Goal: Task Accomplishment & Management: Manage account settings

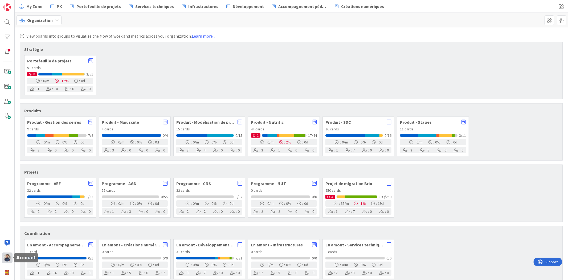
click at [10, 256] on img at bounding box center [6, 257] width 7 height 7
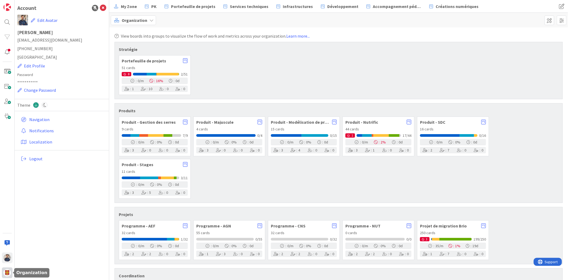
click at [8, 272] on img at bounding box center [6, 272] width 7 height 7
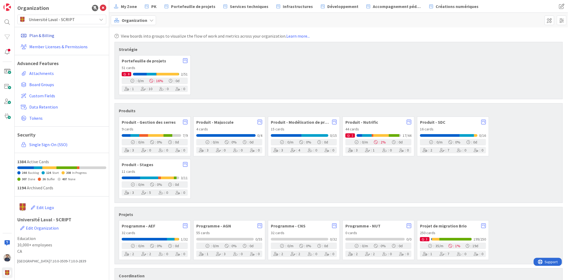
click at [51, 35] on link "Plan & Billing" at bounding box center [63, 36] width 88 height 10
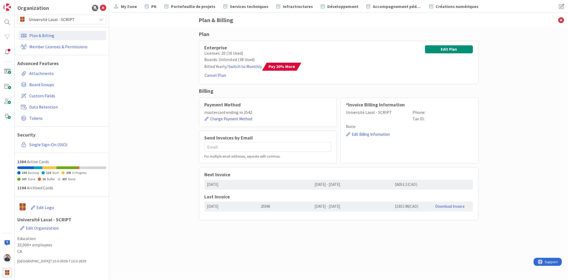
drag, startPoint x: 425, startPoint y: 183, endPoint x: 389, endPoint y: 185, distance: 36.8
click at [389, 185] on div "2025/10/09 2025/10/09 - 2026/10/09 $6053.2 (CAD)" at bounding box center [338, 184] width 268 height 10
click at [390, 185] on div "[DATE] - [DATE]" at bounding box center [352, 184] width 80 height 10
drag, startPoint x: 390, startPoint y: 183, endPoint x: 439, endPoint y: 182, distance: 48.7
click at [439, 182] on div "2025/10/09 2025/10/09 - 2026/10/09 $6053.2 (CAD)" at bounding box center [338, 184] width 268 height 10
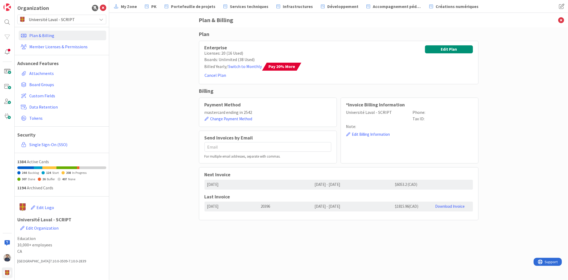
click at [439, 182] on div at bounding box center [452, 184] width 40 height 10
click at [162, 58] on div "Plan Enterprise Licenses: 20 (16 Used) Boards: Unlimited (38 Used) Billed Yearl…" at bounding box center [338, 153] width 459 height 252
drag, startPoint x: 385, startPoint y: 185, endPoint x: 435, endPoint y: 181, distance: 50.2
click at [435, 181] on div "2025/10/09 2025/10/09 - 2026/10/09 $6053.2 (CAD)" at bounding box center [338, 184] width 268 height 10
click at [435, 182] on div at bounding box center [452, 184] width 40 height 10
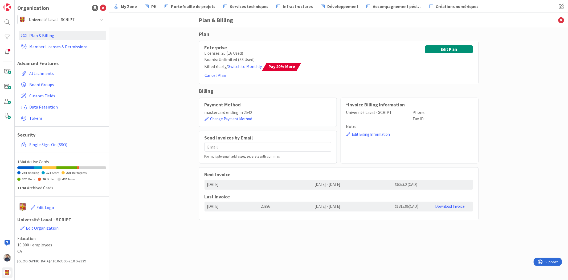
drag, startPoint x: 432, startPoint y: 185, endPoint x: 389, endPoint y: 185, distance: 43.4
click at [389, 185] on div "2025/10/09 2025/10/09 - 2026/10/09 $6053.2 (CAD)" at bounding box center [338, 184] width 268 height 10
click at [188, 159] on div "Plan Enterprise Licenses: 20 (16 Used) Boards: Unlimited (38 Used) Billed Yearl…" at bounding box center [338, 153] width 459 height 252
drag, startPoint x: 204, startPoint y: 46, endPoint x: 266, endPoint y: 72, distance: 66.6
click at [266, 71] on div "Enterprise Licenses: 20 (16 Used) Boards: Unlimited (38 Used) Billed Yearly / S…" at bounding box center [251, 62] width 95 height 34
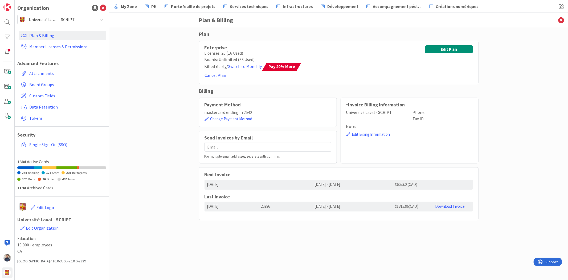
click at [499, 108] on div "Plan Enterprise Licenses: 20 (16 Used) Boards: Unlimited (38 Used) Billed Yearl…" at bounding box center [338, 153] width 459 height 252
click at [493, 95] on div "Plan Enterprise Licenses: 20 (16 Used) Boards: Unlimited (38 Used) Billed Yearl…" at bounding box center [338, 153] width 459 height 252
click at [449, 142] on div "*Invoice Billing Information [GEOGRAPHIC_DATA] - SCRIPT Phone: Tax ID: Note: Ed…" at bounding box center [409, 130] width 138 height 66
click at [459, 207] on link "Download Invoice" at bounding box center [450, 205] width 30 height 5
click at [47, 46] on link "Member Licenses & Permissions" at bounding box center [63, 47] width 88 height 10
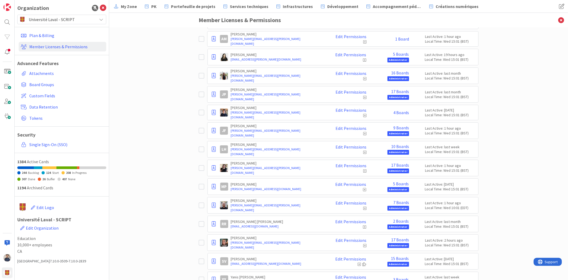
scroll to position [90, 0]
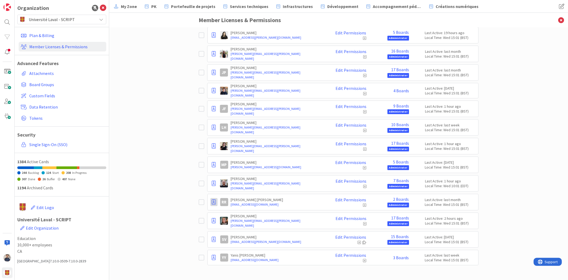
click at [213, 202] on icon at bounding box center [214, 201] width 4 height 5
click at [230, 231] on span "Remove from Organization" at bounding box center [244, 233] width 50 height 8
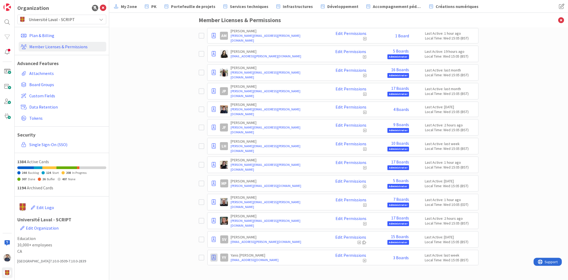
click at [212, 258] on icon at bounding box center [214, 257] width 4 height 5
click at [529, 139] on div "Paid Available: 5 Free Available: Unlimited Name Paid Licenses 15 / 20 Free Gue…" at bounding box center [338, 153] width 459 height 252
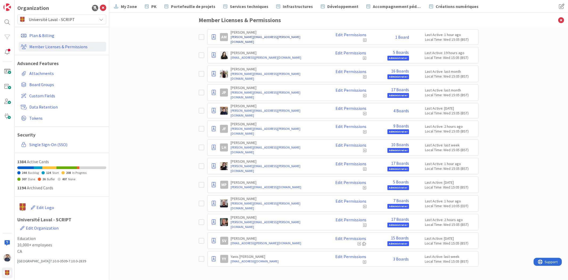
scroll to position [71, 0]
